Goal: Transaction & Acquisition: Purchase product/service

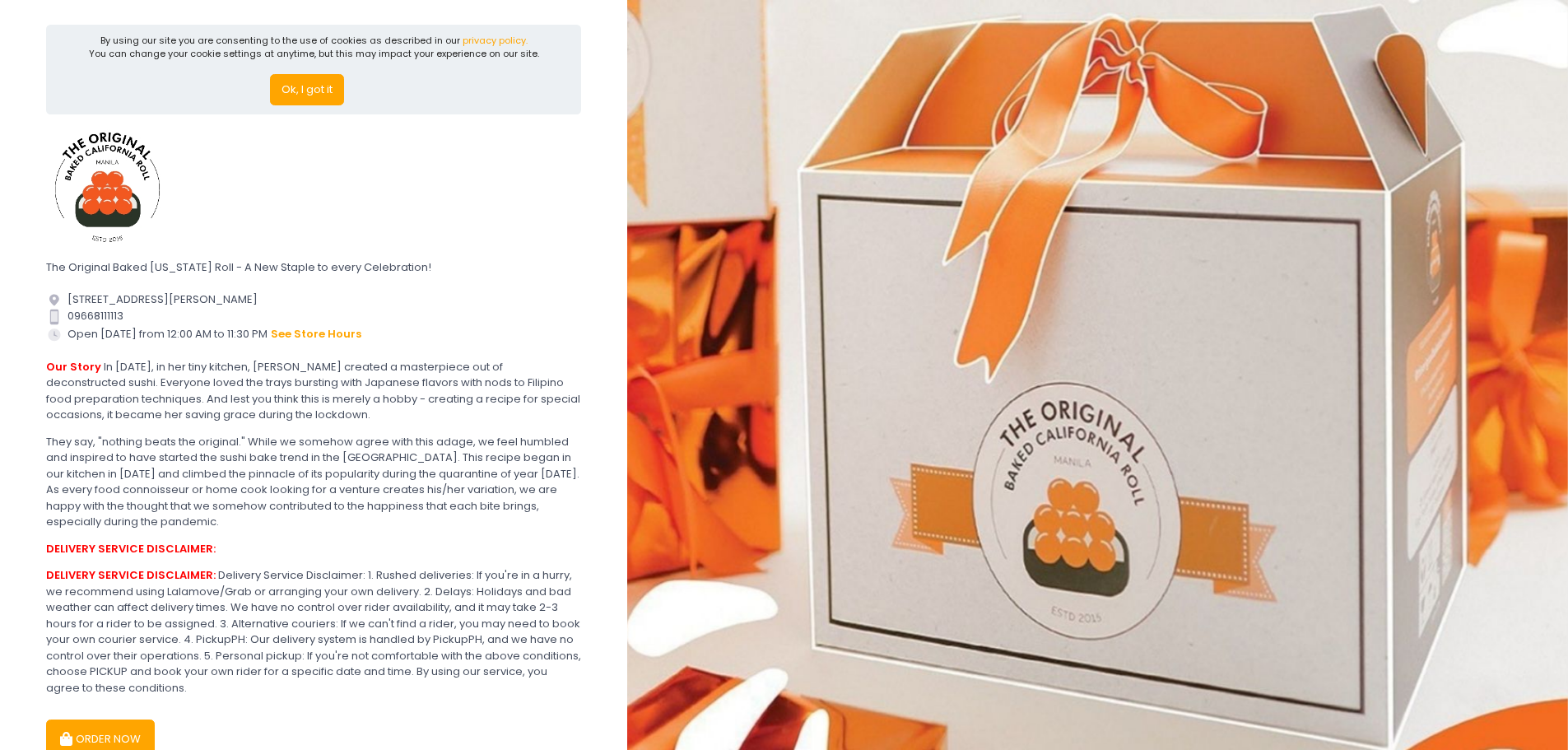
scroll to position [82, 0]
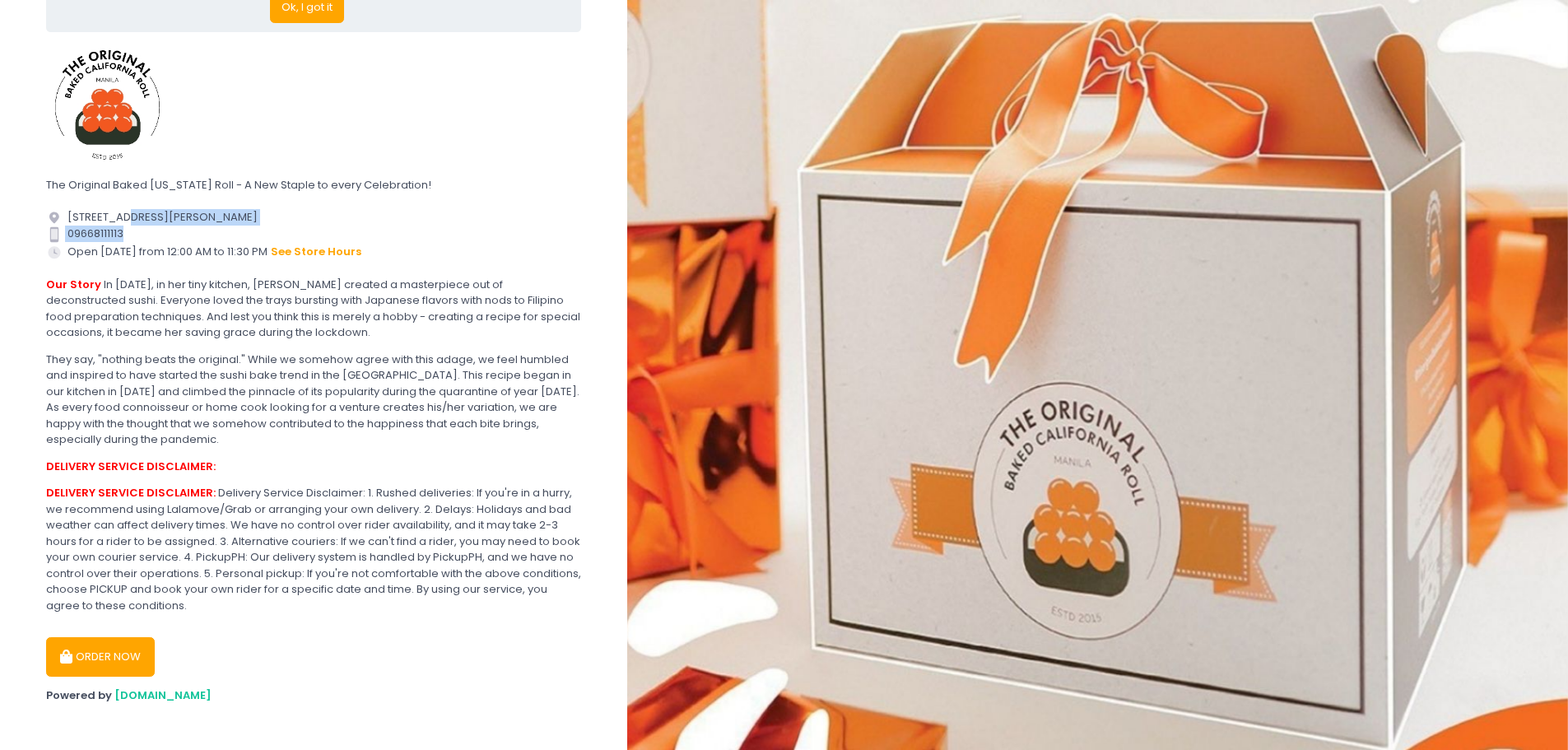
drag, startPoint x: 119, startPoint y: 213, endPoint x: 480, endPoint y: 237, distance: 361.8
click at [480, 237] on div "Location Created with Sketch. 2nd floor Timog Bldg #28 Eugenio Lopez Drive Brgy…" at bounding box center [313, 234] width 535 height 51
click at [480, 237] on div "Contact Number Created with Sketch. 09668111113" at bounding box center [313, 233] width 535 height 16
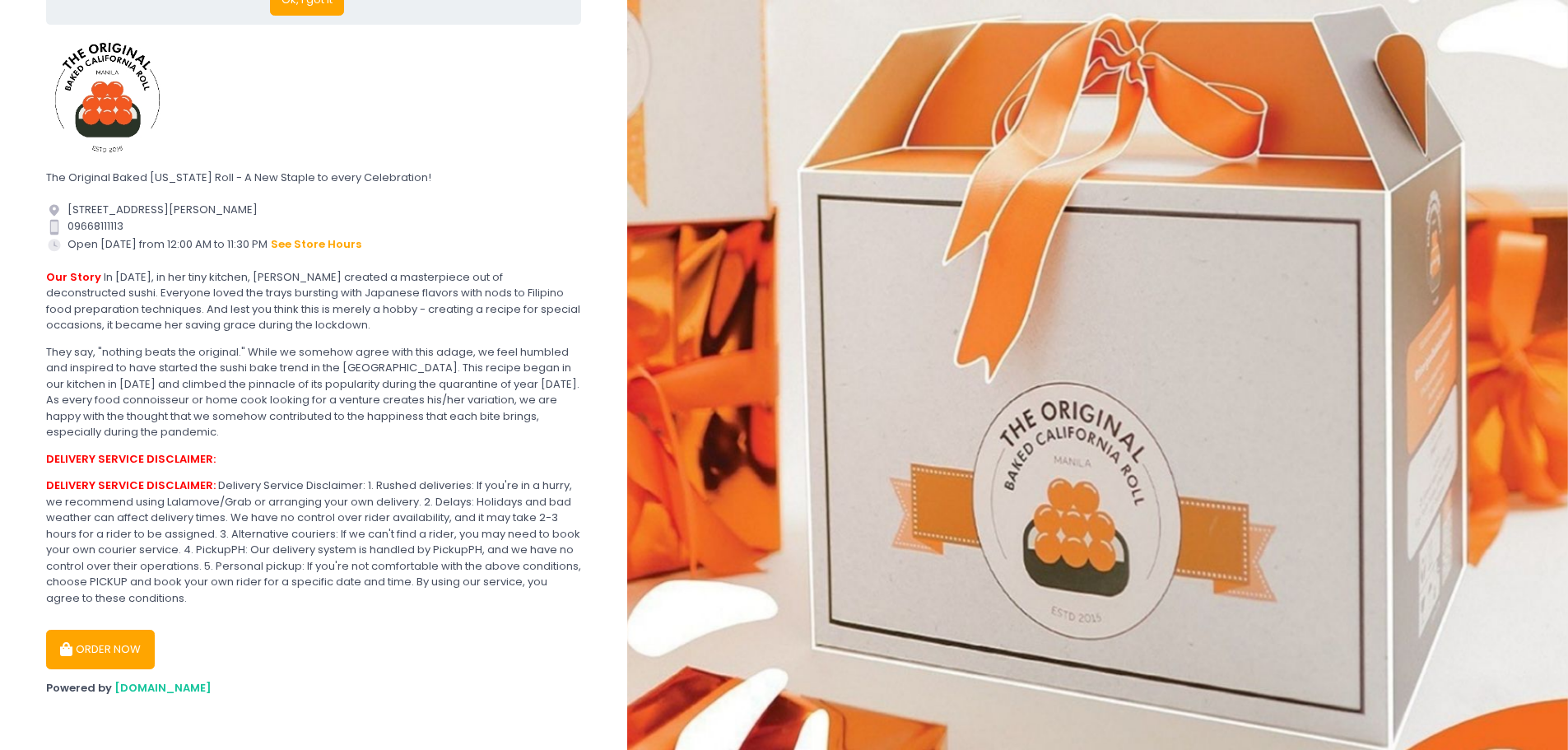
scroll to position [92, 0]
click at [102, 646] on button "ORDER NOW" at bounding box center [100, 646] width 109 height 40
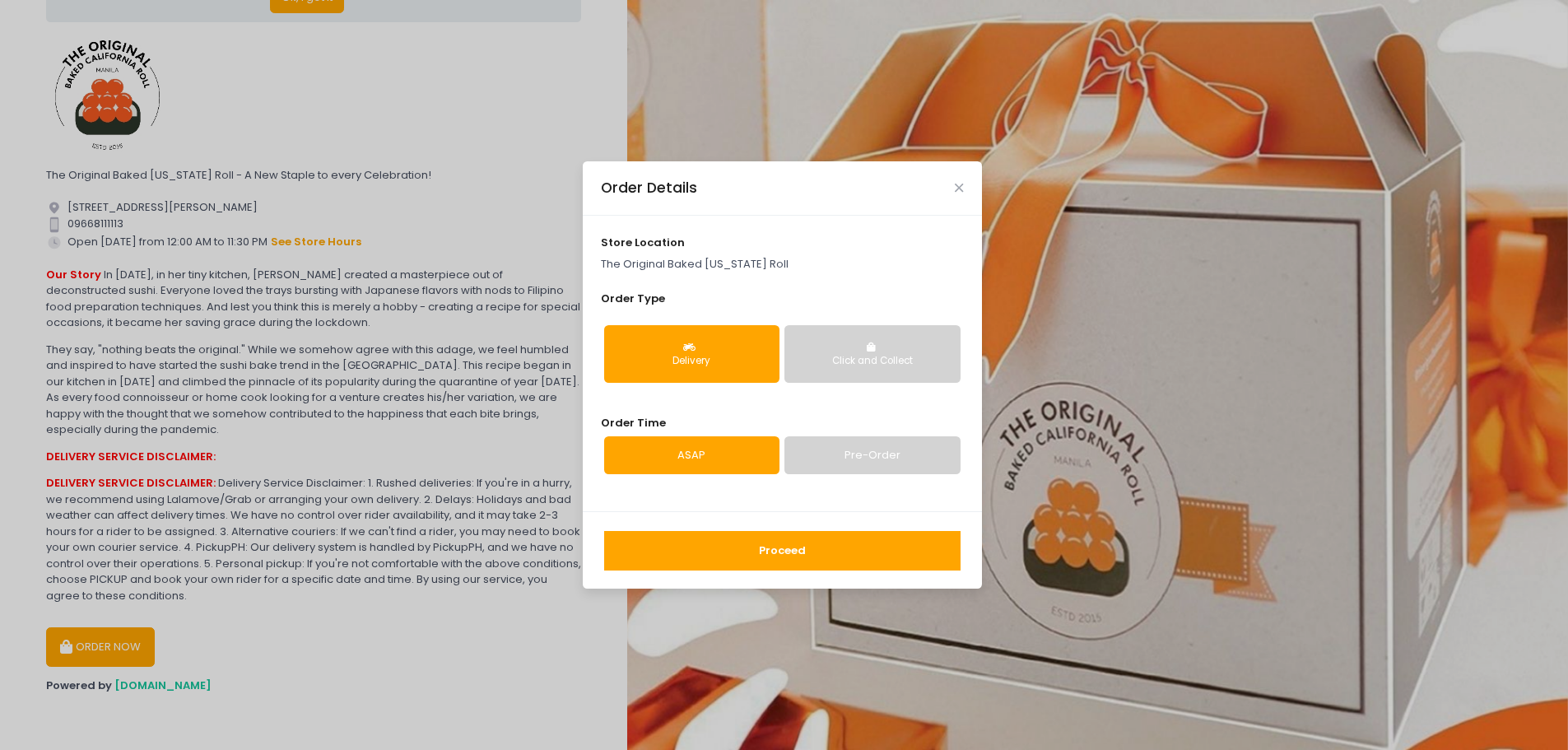
click at [899, 464] on link "Pre-Order" at bounding box center [871, 455] width 176 height 38
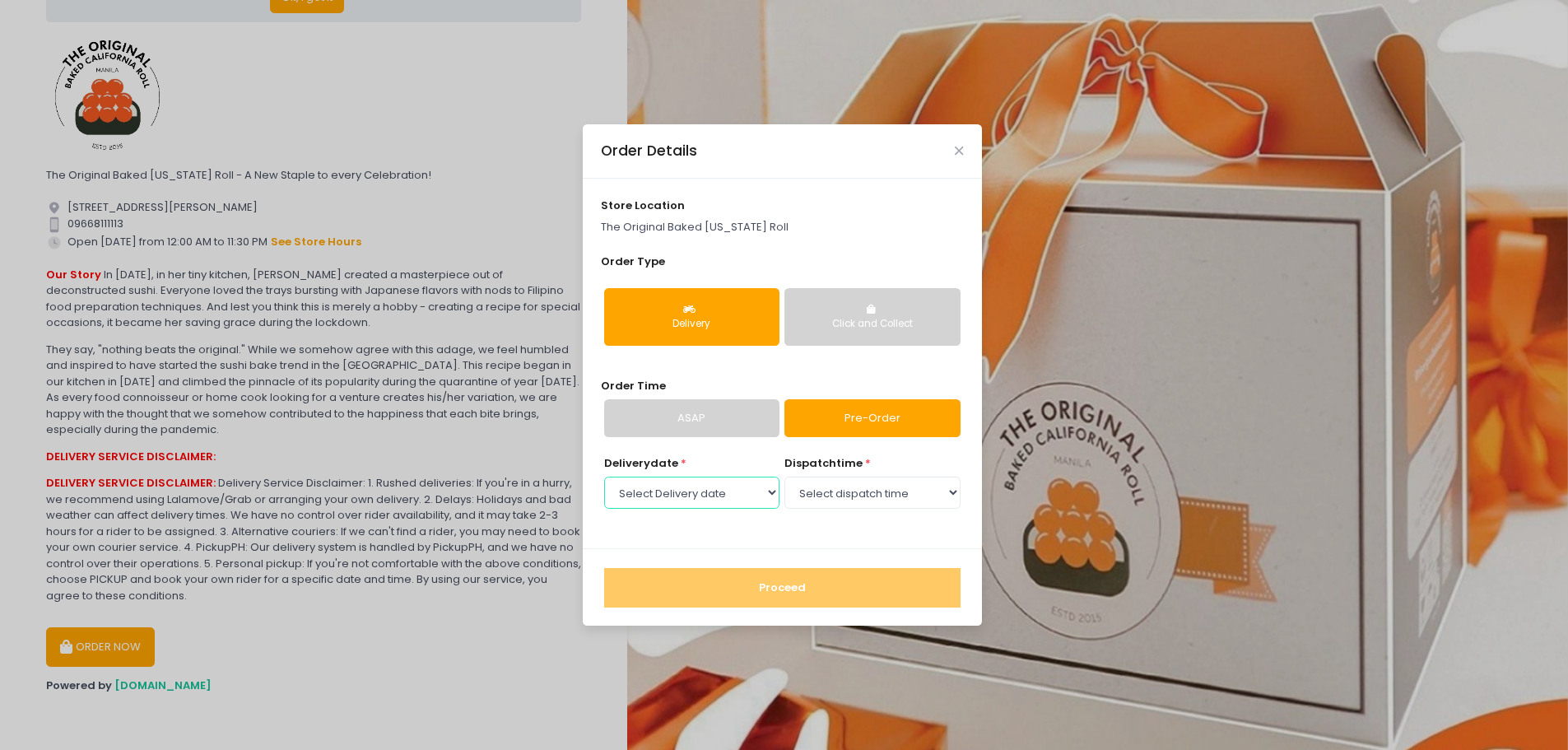
click at [725, 497] on select "Select Delivery date [DATE] [DATE] [DATE] [DATE] [DATE] [DATE] [DATE] [DATE] [D…" at bounding box center [692, 492] width 176 height 31
click at [728, 491] on select "Select Delivery date [DATE] [DATE] [DATE] [DATE] [DATE] [DATE] [DATE] [DATE] [D…" at bounding box center [692, 492] width 176 height 31
select select "[DATE]"
click at [604, 477] on select "Select Delivery date [DATE] [DATE] [DATE] [DATE] [DATE] [DATE] [DATE] [DATE] [D…" at bounding box center [692, 492] width 176 height 31
click at [876, 487] on select "Select dispatch time 12:00 AM - 12:30 AM 12:30 AM - 01:00 AM 01:00 AM - 01:30 A…" at bounding box center [871, 492] width 176 height 31
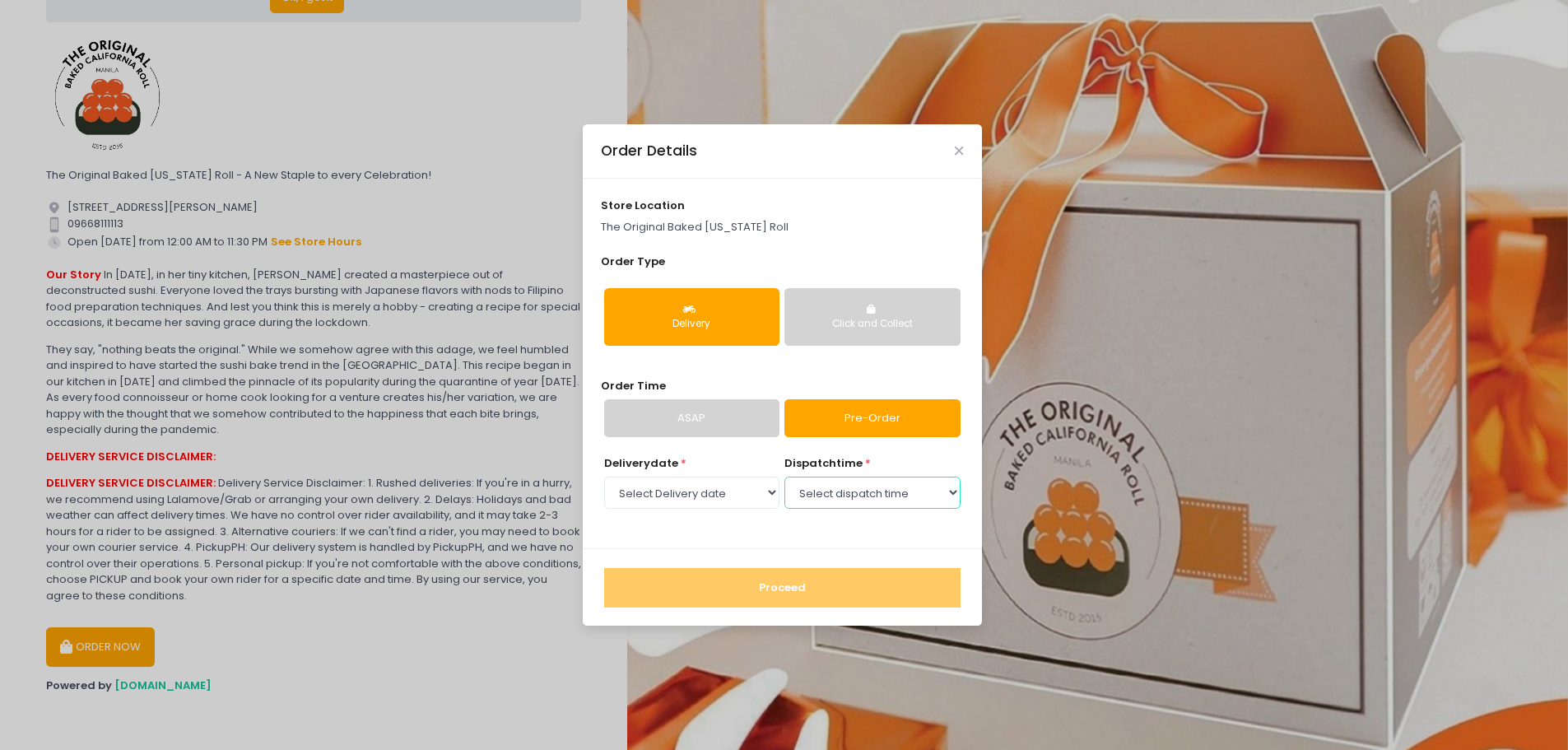
select select "18:30"
click at [784, 477] on select "Select dispatch time 12:00 AM - 12:30 AM 12:30 AM - 01:00 AM 01:00 AM - 01:30 A…" at bounding box center [871, 492] width 176 height 31
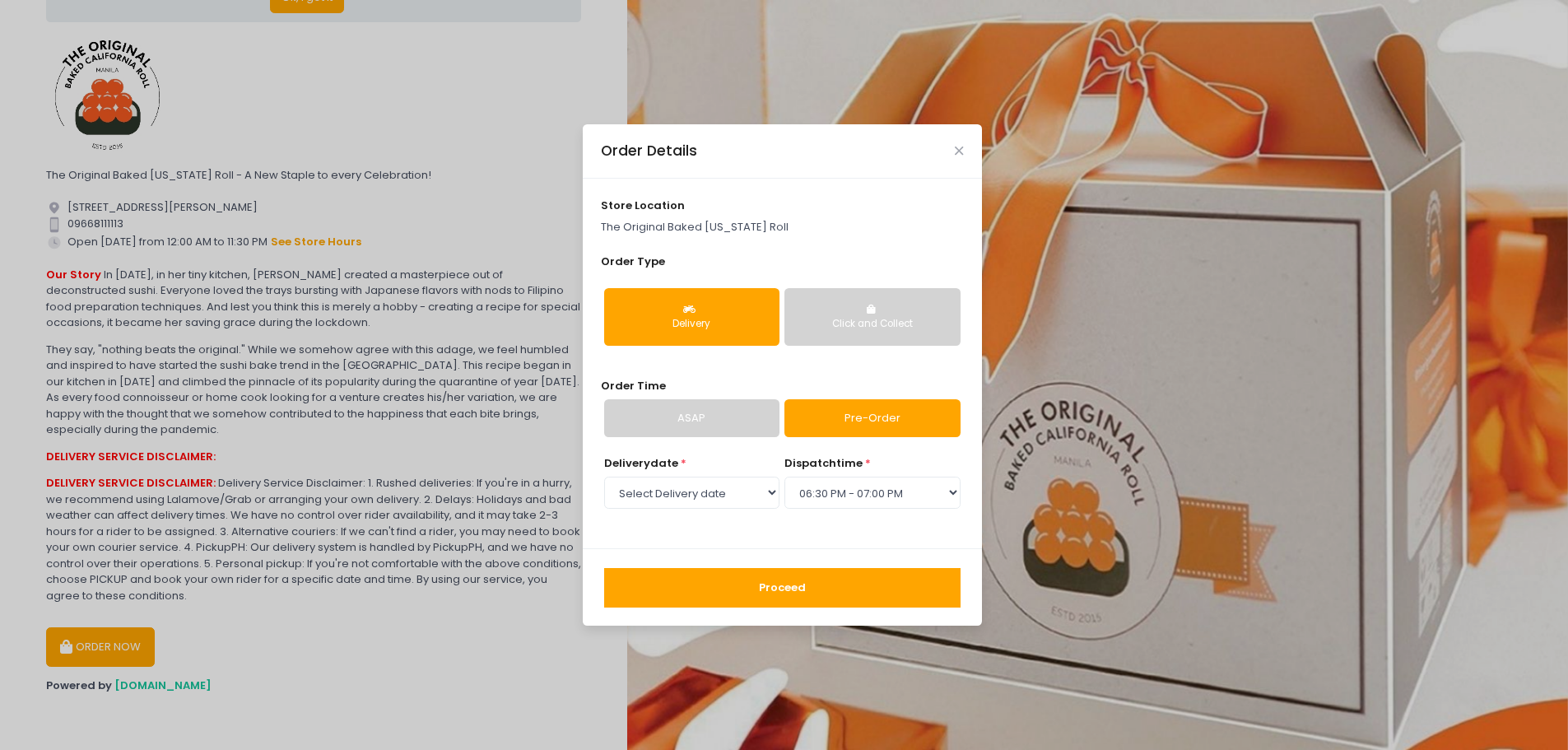
click at [844, 602] on button "Proceed" at bounding box center [782, 587] width 356 height 40
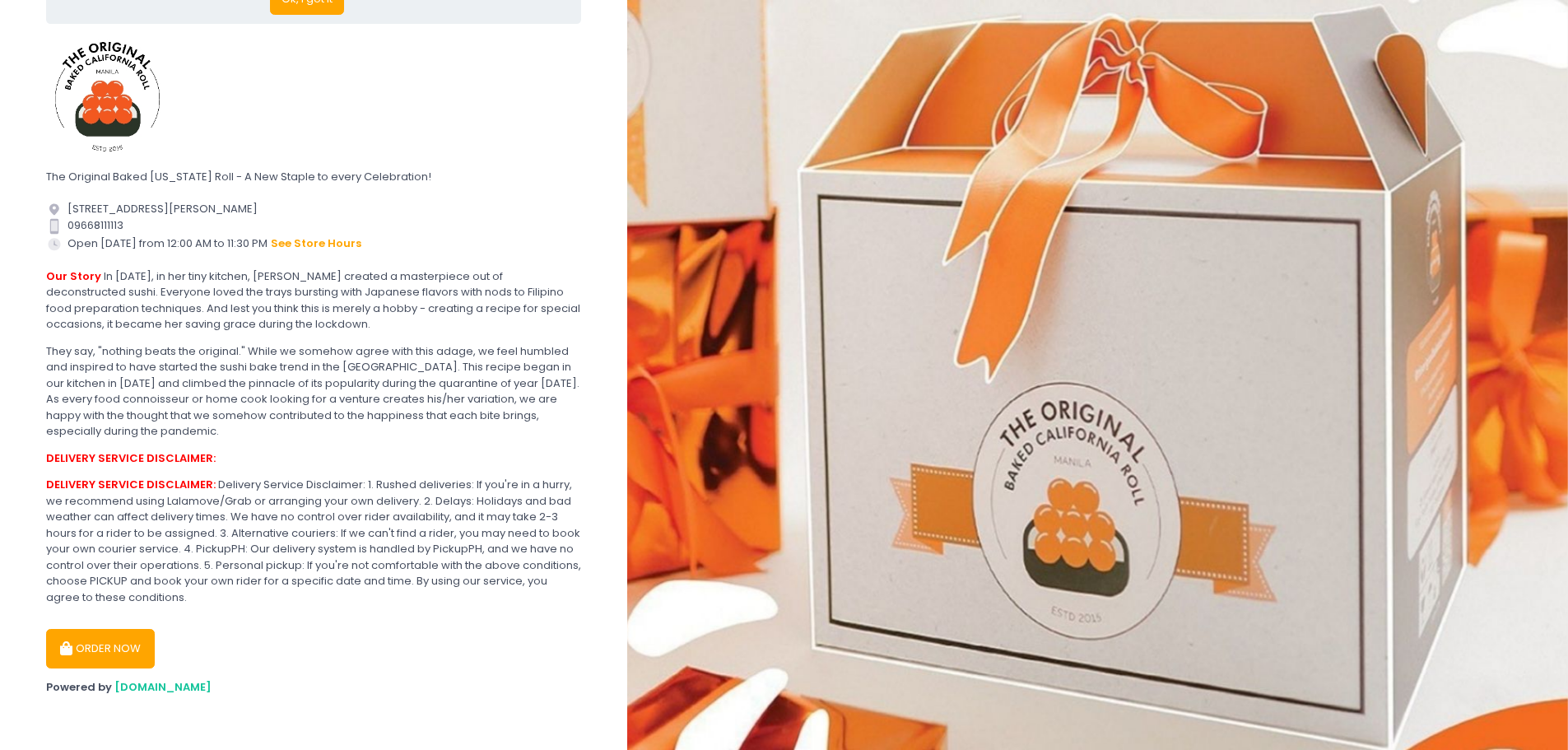
scroll to position [92, 0]
click at [126, 643] on button "ORDER NOW" at bounding box center [100, 646] width 109 height 40
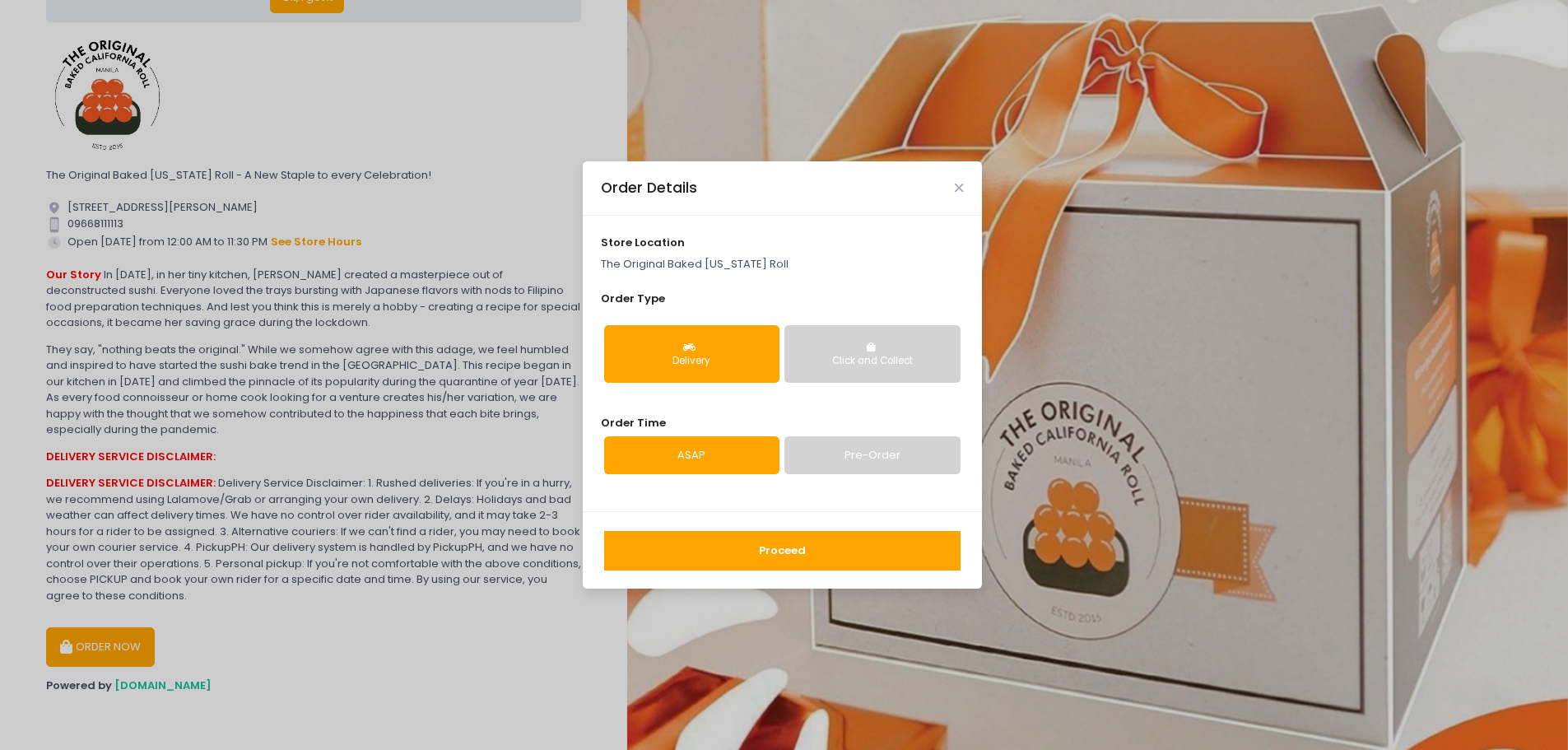
click at [839, 451] on link "Pre-Order" at bounding box center [871, 455] width 176 height 38
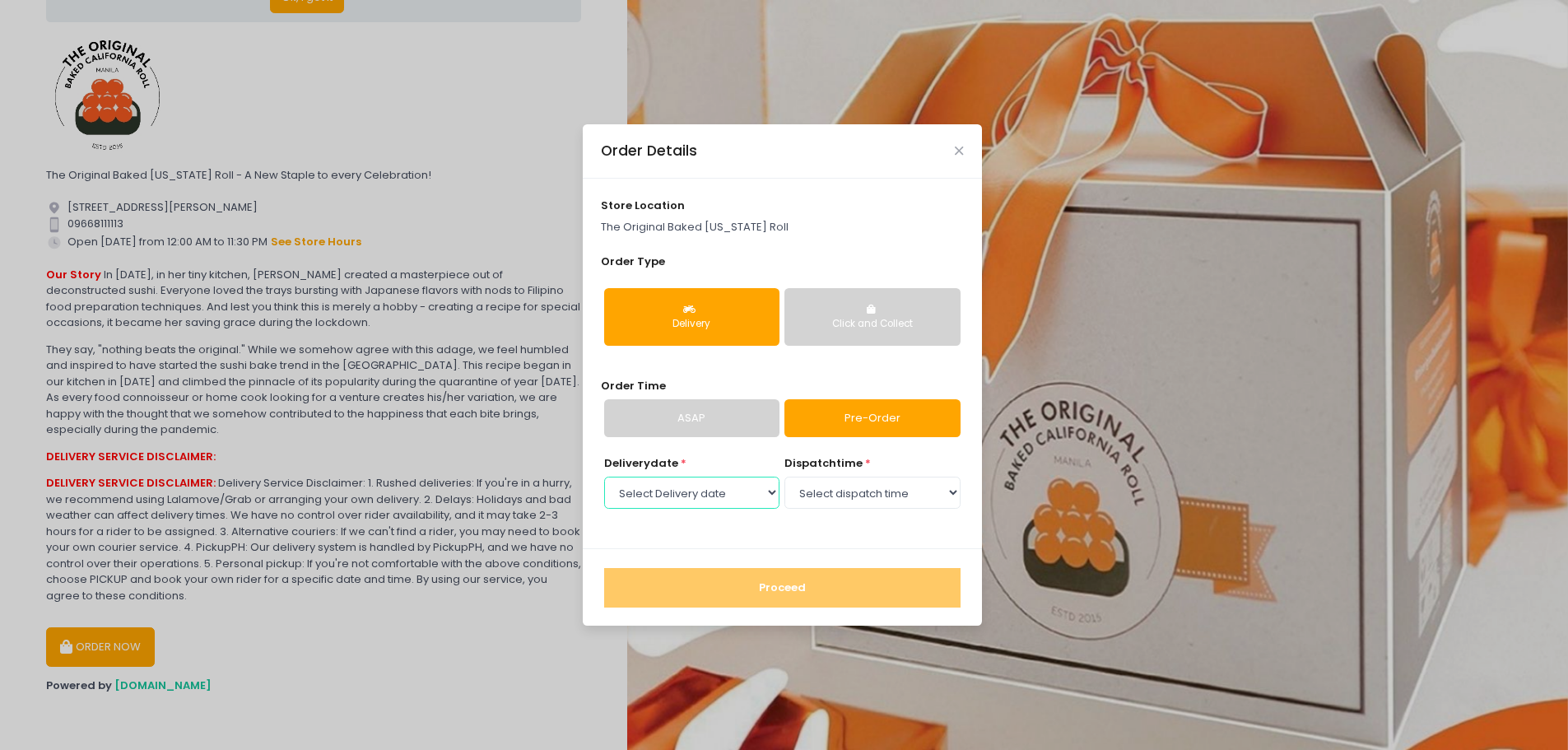
click at [724, 490] on select "Select Delivery date [DATE] [DATE] [DATE] [DATE] [DATE] [DATE] [DATE] [DATE] [D…" at bounding box center [692, 492] width 176 height 31
select select "[DATE]"
click at [604, 477] on select "Select Delivery date [DATE] [DATE] [DATE] [DATE] [DATE] [DATE] [DATE] [DATE] [D…" at bounding box center [692, 492] width 176 height 31
click at [906, 501] on select "Select dispatch time 12:00 AM - 12:30 AM 12:30 AM - 01:00 AM 01:00 AM - 01:30 A…" at bounding box center [871, 492] width 176 height 31
click at [784, 477] on select "Select dispatch time 12:00 AM - 12:30 AM 12:30 AM - 01:00 AM 01:00 AM - 01:30 A…" at bounding box center [871, 492] width 176 height 31
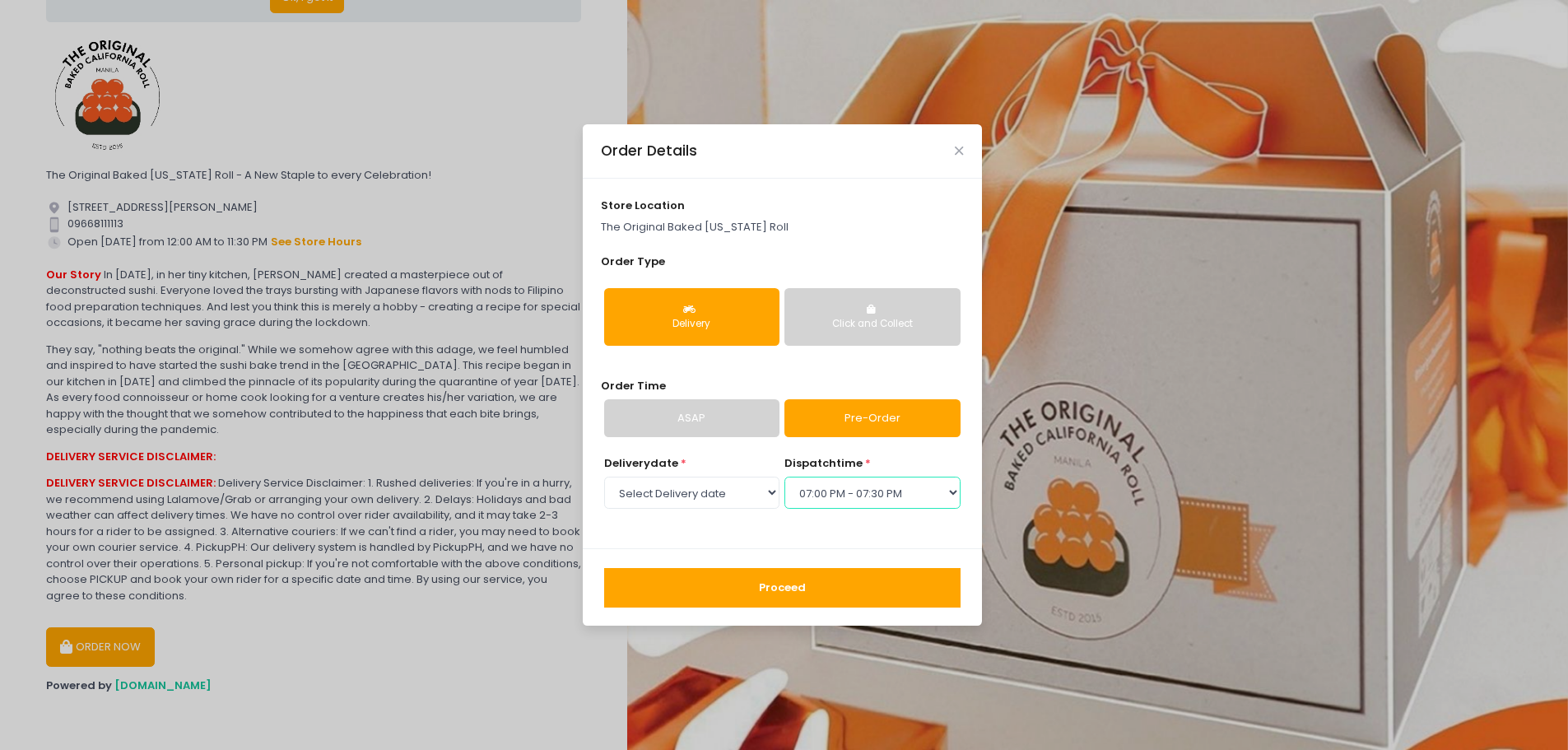
click at [921, 492] on select "Select dispatch time 12:00 AM - 12:30 AM 12:30 AM - 01:00 AM 01:00 AM - 01:30 A…" at bounding box center [871, 492] width 176 height 31
select select "18:30"
click at [784, 477] on select "Select dispatch time 12:00 AM - 12:30 AM 12:30 AM - 01:00 AM 01:00 AM - 01:30 A…" at bounding box center [871, 492] width 176 height 31
click at [919, 590] on button "Proceed" at bounding box center [782, 587] width 356 height 40
